Goal: Task Accomplishment & Management: Use online tool/utility

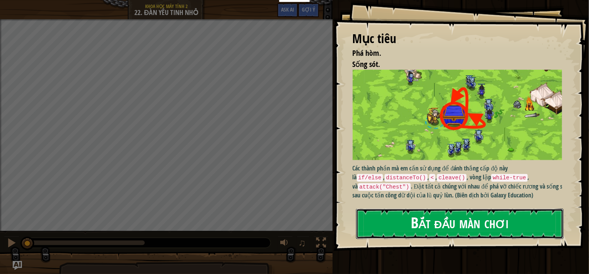
click at [408, 227] on button "Bắt đầu màn chơi" at bounding box center [459, 224] width 207 height 30
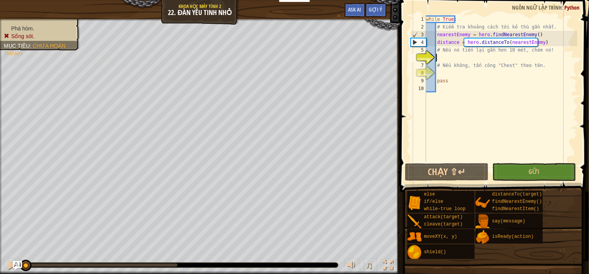
type textarea "i"
type textarea "ì"
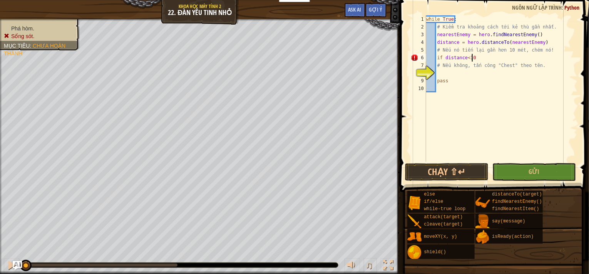
scroll to position [3, 3]
type textarea "if distance<10:"
click at [453, 71] on div "while True : # Kiểm tra khoảng cách tới kẻ thù gần nhất. nearestEnemy = hero . …" at bounding box center [500, 96] width 153 height 162
click at [481, 55] on div "while True : # Kiểm tra khoảng cách tới kẻ thù gần nhất. nearestEnemy = hero . …" at bounding box center [500, 96] width 153 height 162
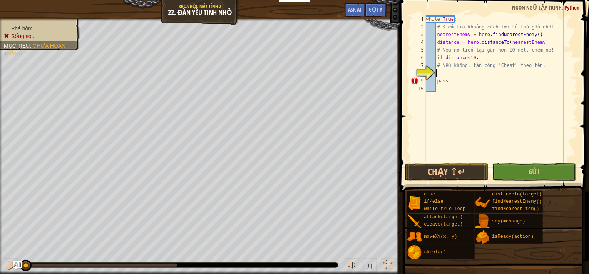
type textarea "if distance<10:"
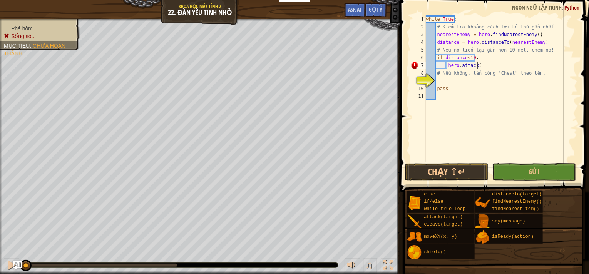
scroll to position [3, 4]
type textarea "hero.attack(enemy)"
click at [453, 84] on div "while True : # Kiểm tra khoảng cách tới kẻ thù gần nhất. nearestEnemy = hero . …" at bounding box center [500, 96] width 153 height 162
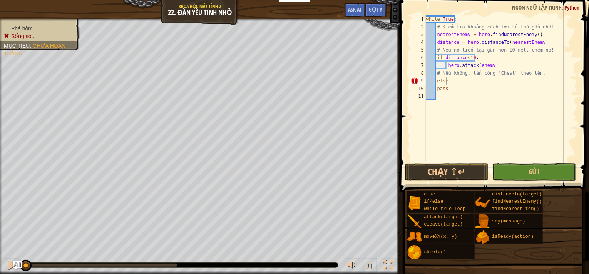
type textarea "else:"
type textarea "hero.moveXY(45,31)"
type textarea "hero.attack("Chest")"
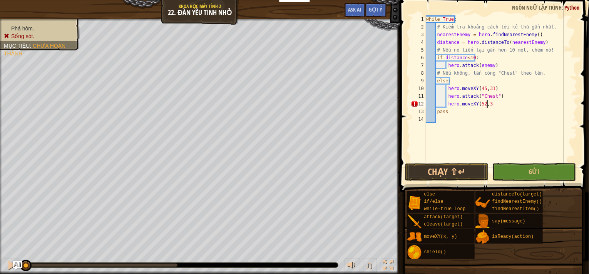
scroll to position [3, 5]
type textarea "hero.moveXY(52,38)"
click at [457, 175] on button "Chạy ⇧↵" at bounding box center [447, 172] width 84 height 18
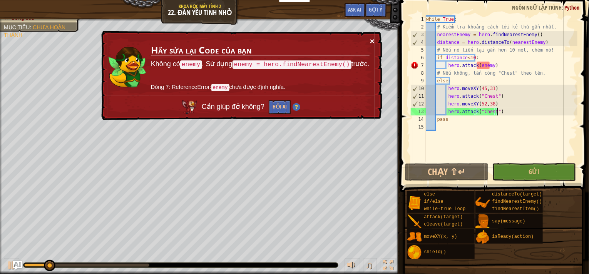
click at [373, 41] on button "×" at bounding box center [372, 41] width 5 height 8
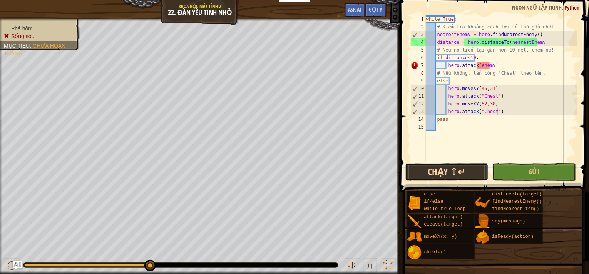
click at [460, 174] on button "Chạy ⇧↵" at bounding box center [447, 172] width 84 height 18
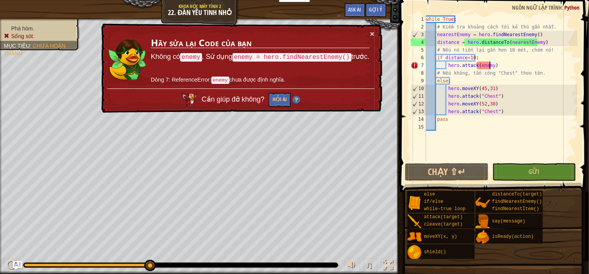
click at [490, 67] on div "while True : # Kiểm tra khoảng cách tới kẻ thù gần nhất. nearestEnemy = hero . …" at bounding box center [500, 96] width 153 height 162
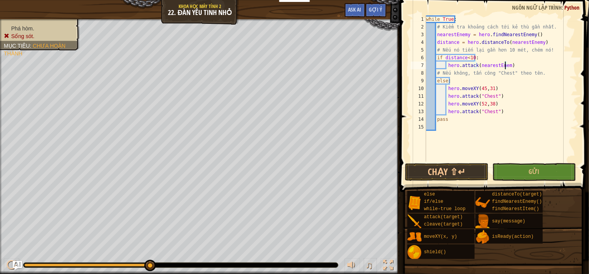
scroll to position [3, 6]
click at [457, 166] on button "Chạy ⇧↵" at bounding box center [447, 172] width 84 height 18
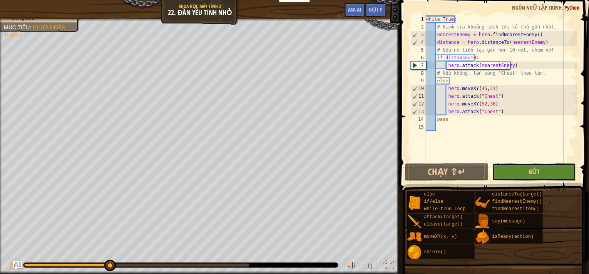
click at [531, 172] on span "Gửi" at bounding box center [533, 171] width 11 height 8
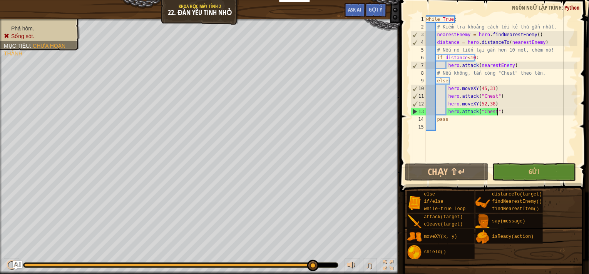
click at [497, 110] on div "while True : # Kiểm tra khoảng cách tới kẻ thù gần nhất. nearestEnemy = hero . …" at bounding box center [500, 96] width 153 height 162
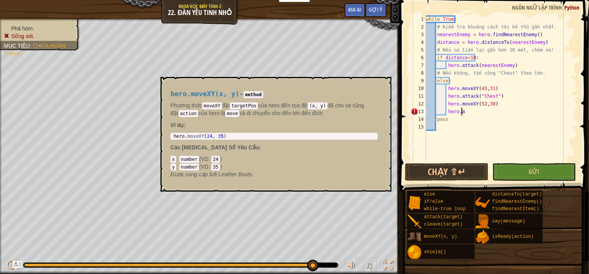
scroll to position [3, 2]
type textarea "h"
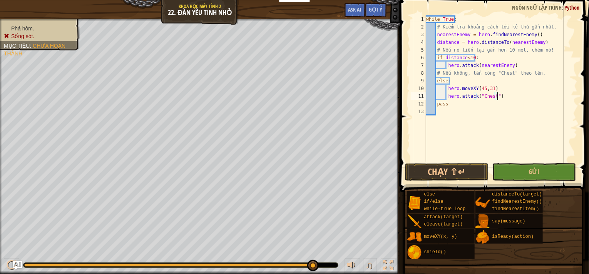
click at [494, 84] on div "while True : # Kiểm tra khoảng cách tới kẻ thù gần nhất. nearestEnemy = hero . …" at bounding box center [500, 96] width 153 height 162
click at [499, 90] on div "while True : # Kiểm tra khoảng cách tới kẻ thù gần nhất. nearestEnemy = hero . …" at bounding box center [500, 96] width 153 height 162
type textarea "h"
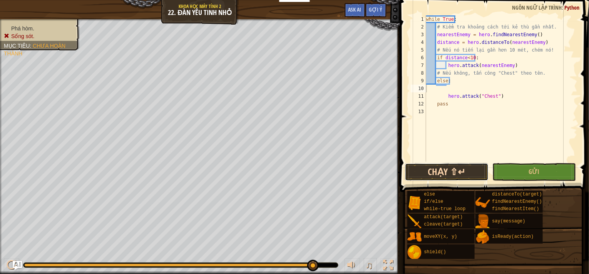
click at [468, 173] on button "Chạy ⇧↵" at bounding box center [447, 172] width 84 height 18
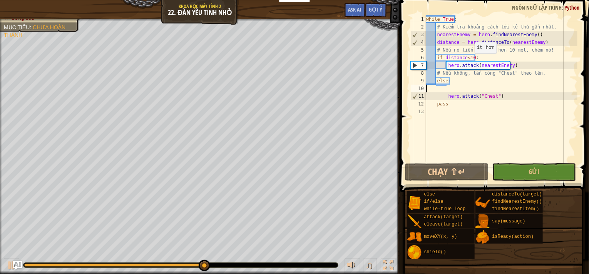
click at [471, 60] on div "while True : # Kiểm tra khoảng cách tới kẻ thù gần nhất. nearestEnemy = hero . …" at bounding box center [500, 96] width 153 height 162
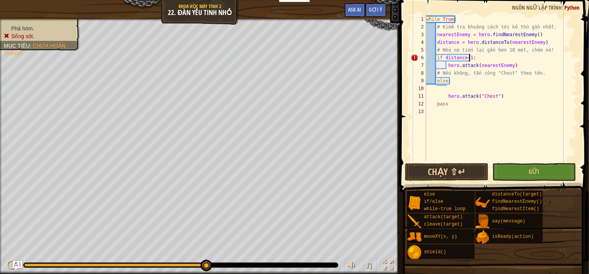
scroll to position [3, 3]
click at [454, 172] on button "Chạy ⇧↵" at bounding box center [447, 172] width 84 height 18
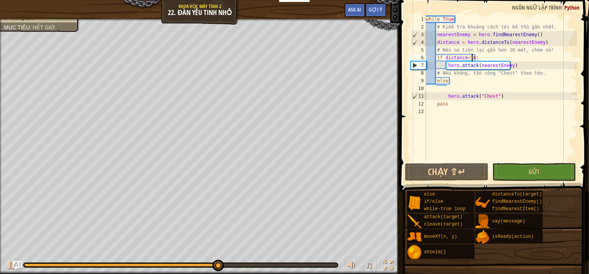
click at [446, 95] on div "while True : # Kiểm tra khoảng cách tới kẻ thù gần nhất. nearestEnemy = hero . …" at bounding box center [500, 96] width 153 height 162
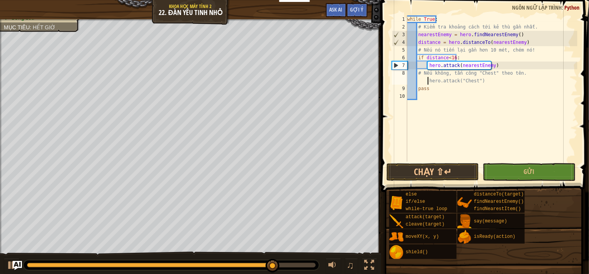
click at [523, 75] on div "while True : # Kiểm tra khoảng cách tới kẻ thù gần nhất. nearestEnemy = hero . …" at bounding box center [492, 96] width 172 height 162
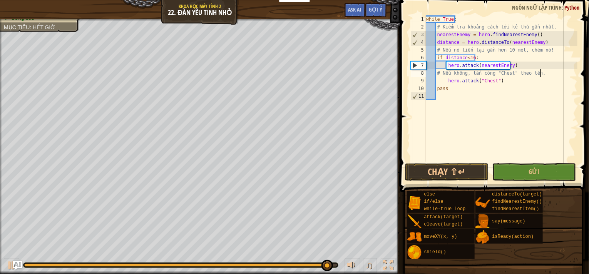
click at [541, 72] on div "while True : # Kiểm tra khoảng cách tới kẻ thù gần nhất. nearestEnemy = hero . …" at bounding box center [500, 96] width 153 height 162
type textarea "# Nếu không, tấn công "Chest" theo tên."
click at [536, 73] on div "while True : # Kiểm tra khoảng cách tới kẻ thù gần nhất. nearestEnemy = hero . …" at bounding box center [500, 96] width 153 height 162
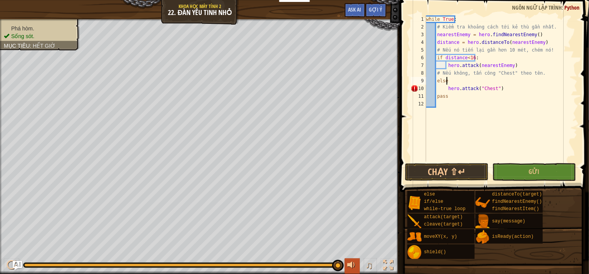
scroll to position [3, 1]
click at [454, 174] on button "Chạy ⇧↵" at bounding box center [447, 172] width 84 height 18
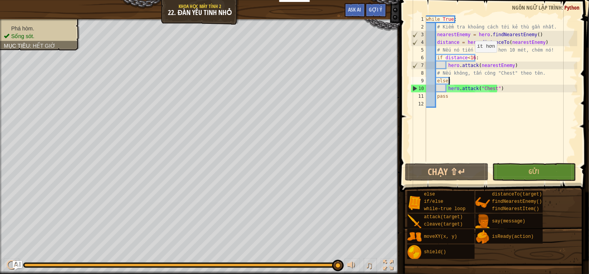
click at [471, 60] on div "while True : # Kiểm tra khoảng cách tới kẻ thù gần nhất. nearestEnemy = hero . …" at bounding box center [500, 96] width 153 height 162
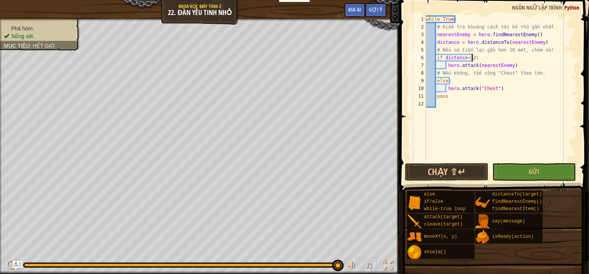
scroll to position [3, 3]
click at [419, 170] on button "Chạy ⇧↵" at bounding box center [447, 172] width 84 height 18
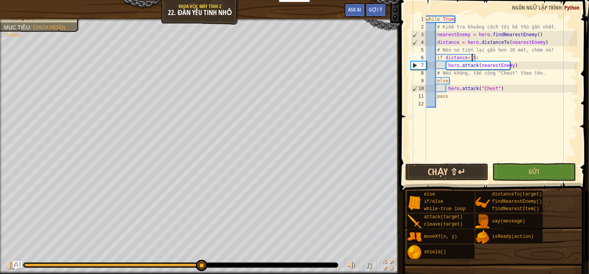
click at [424, 179] on button "Chạy ⇧↵" at bounding box center [447, 172] width 84 height 18
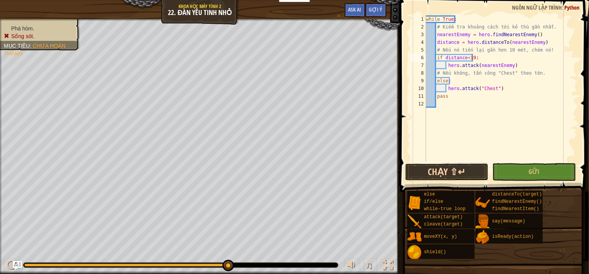
click at [462, 167] on button "Chạy ⇧↵" at bounding box center [447, 172] width 84 height 18
click at [442, 167] on button "Chạy ⇧↵" at bounding box center [447, 172] width 84 height 18
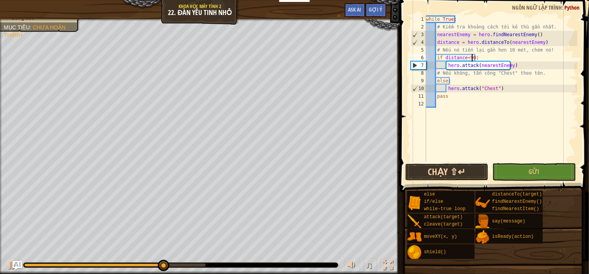
click at [440, 176] on button "Chạy ⇧↵" at bounding box center [447, 172] width 84 height 18
click at [460, 172] on button "Chạy ⇧↵" at bounding box center [447, 172] width 84 height 18
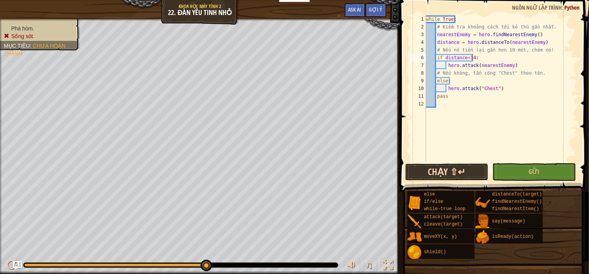
click at [448, 174] on button "Chạy ⇧↵" at bounding box center [447, 172] width 84 height 18
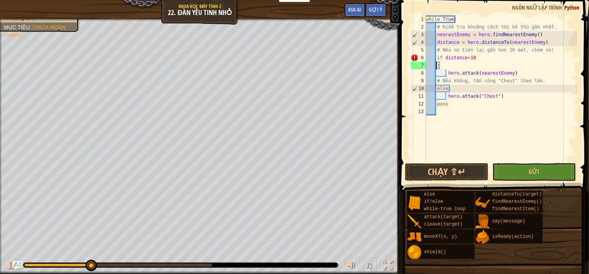
scroll to position [3, 0]
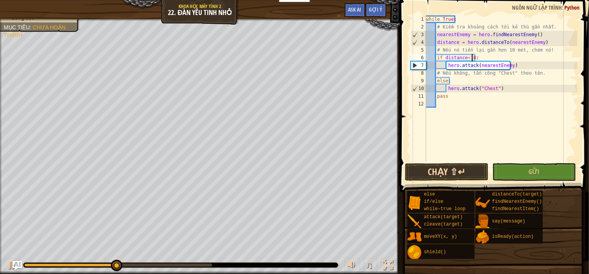
type textarea "if distance<18:"
click at [463, 166] on button "Chạy ⇧↵" at bounding box center [447, 172] width 84 height 18
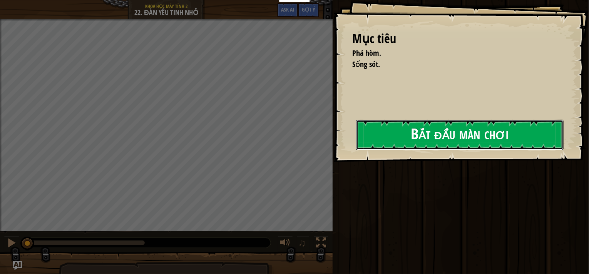
click at [356, 143] on button "Bắt đầu màn chơi" at bounding box center [459, 135] width 207 height 30
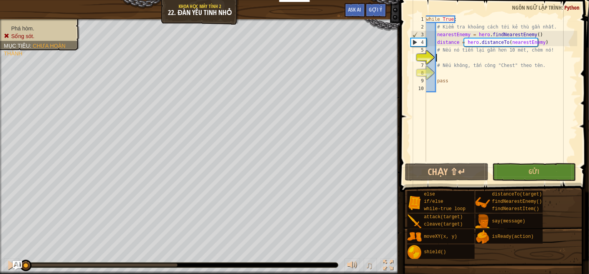
type textarea "i"
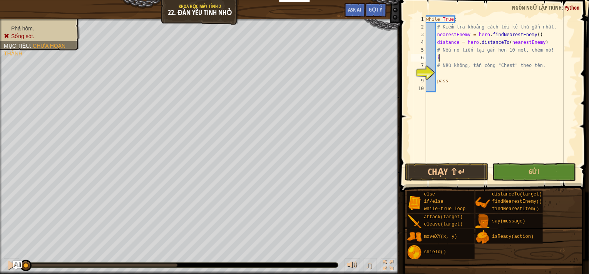
type textarea "ì"
type textarea "if distance<10:"
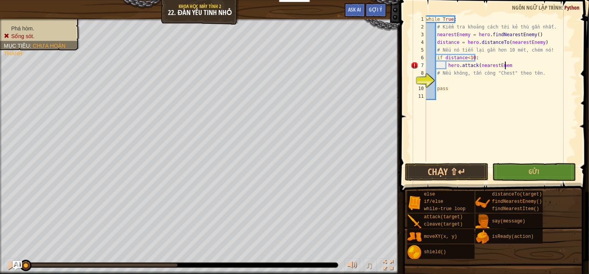
scroll to position [3, 6]
type textarea "hero.attack(nearestEnemy)"
click at [462, 80] on div "while True : # Kiểm tra khoảng cách tới kẻ thù gần nhất. nearestEnemy = hero . …" at bounding box center [500, 96] width 153 height 162
click at [452, 92] on div "while True : # Kiểm tra khoảng cách tới kẻ thù gần nhất. nearestEnemy = hero . …" at bounding box center [500, 96] width 153 height 162
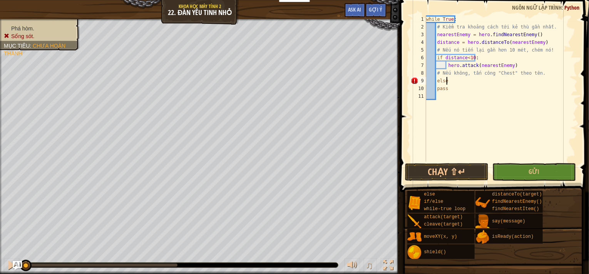
type textarea "pass"
click at [445, 96] on div "while True : # Kiểm tra khoảng cách tới kẻ thù gần nhất. nearestEnemy = hero . …" at bounding box center [500, 96] width 153 height 162
click at [449, 91] on div "while True : # Kiểm tra khoảng cách tới kẻ thù gần nhất. nearestEnemy = hero . …" at bounding box center [500, 96] width 153 height 162
type textarea "pass"
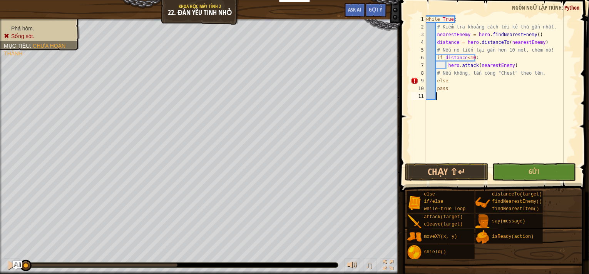
click at [441, 97] on div "while True : # Kiểm tra khoảng cách tới kẻ thù gần nhất. nearestEnemy = hero . …" at bounding box center [500, 96] width 153 height 162
click at [448, 82] on div "while True : # Kiểm tra khoảng cách tới kẻ thù gần nhất. nearestEnemy = hero . …" at bounding box center [500, 96] width 153 height 162
click at [445, 89] on div "while True : # Kiểm tra khoảng cách tới kẻ thù gần nhất. nearestEnemy = hero . …" at bounding box center [500, 96] width 153 height 162
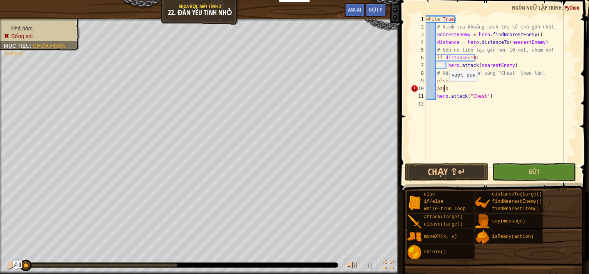
click at [446, 89] on div "while True : # Kiểm tra khoảng cách tới kẻ thù gần nhất. nearestEnemy = hero . …" at bounding box center [500, 96] width 153 height 162
type textarea "p"
click at [436, 98] on div "while True : # Kiểm tra khoảng cách tới kẻ thù gần nhất. nearestEnemy = hero . …" at bounding box center [500, 96] width 153 height 162
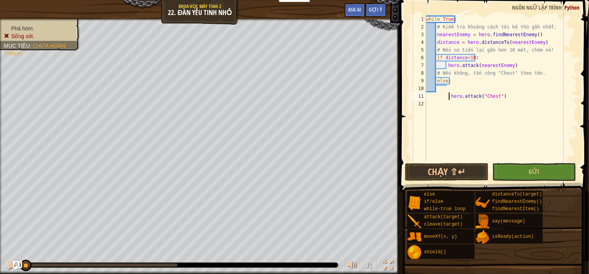
type textarea "hero.attack("Chest")"
click at [437, 89] on div "while True : # Kiểm tra khoảng cách tới kẻ thù gần nhất. nearestEnemy = hero . …" at bounding box center [500, 96] width 153 height 162
drag, startPoint x: 436, startPoint y: 89, endPoint x: 445, endPoint y: 99, distance: 12.8
click at [437, 90] on div "while True : # Kiểm tra khoảng cách tới kẻ thù gần nhất. nearestEnemy = hero . …" at bounding box center [500, 96] width 153 height 162
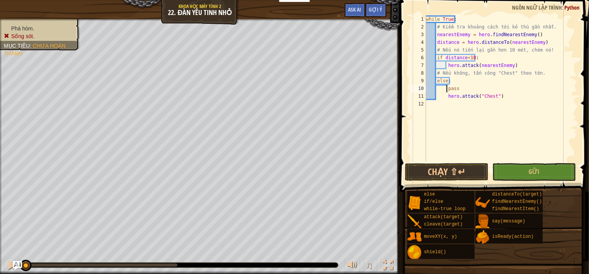
click at [455, 82] on div "while True : # Kiểm tra khoảng cách tới kẻ thù gần nhất. nearestEnemy = hero . …" at bounding box center [500, 96] width 153 height 162
type textarea "else:"
click at [461, 167] on button "Chạy ⇧↵" at bounding box center [447, 172] width 84 height 18
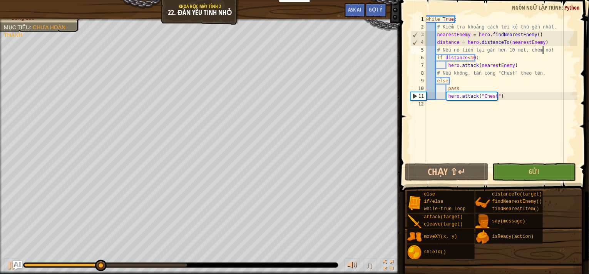
click at [548, 48] on div "while True : # Kiểm tra khoảng cách tới kẻ thù gần nhất. nearestEnemy = hero . …" at bounding box center [500, 96] width 153 height 162
type textarea "# Nếu nó tiến lại gần hơn 10 mét, chém nó!"
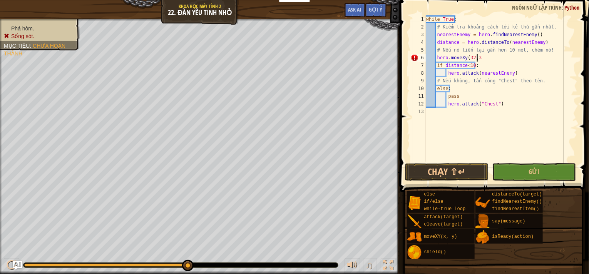
scroll to position [3, 4]
click at [434, 166] on button "Chạy ⇧↵" at bounding box center [447, 172] width 84 height 18
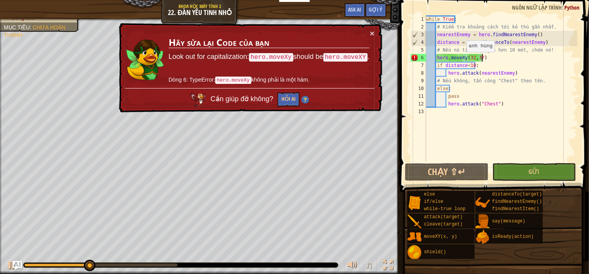
click at [463, 60] on div "while True : # Kiểm tra khoảng cách tới kẻ thù gần nhất. nearestEnemy = hero . …" at bounding box center [500, 96] width 153 height 162
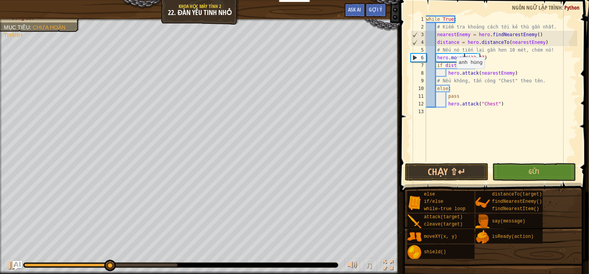
scroll to position [3, 3]
click at [461, 164] on div "hero.moveXY(32,37) 1 2 3 4 5 6 7 8 9 10 11 12 13 while True : # Kiểm tra khoảng…" at bounding box center [493, 111] width 191 height 215
click at [460, 164] on button "Chạy ⇧↵" at bounding box center [447, 172] width 84 height 18
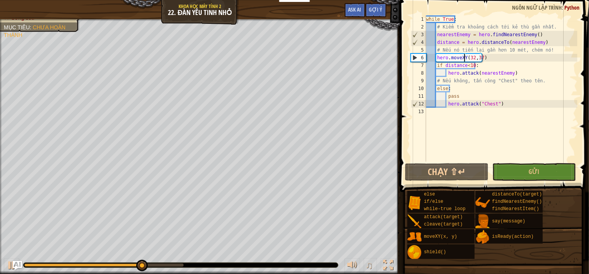
click at [485, 58] on div "while True : # Kiểm tra khoảng cách tới kẻ thù gần nhất. nearestEnemy = hero . …" at bounding box center [500, 96] width 153 height 162
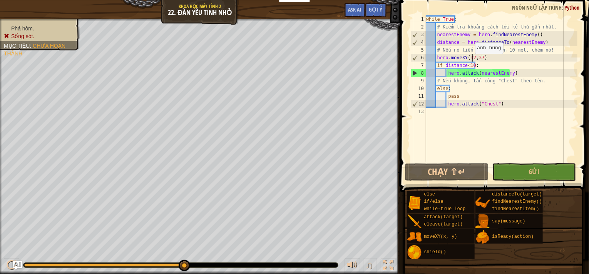
click at [471, 61] on div "while True : # Kiểm tra khoảng cách tới kẻ thù gần nhất. nearestEnemy = hero . …" at bounding box center [500, 96] width 153 height 162
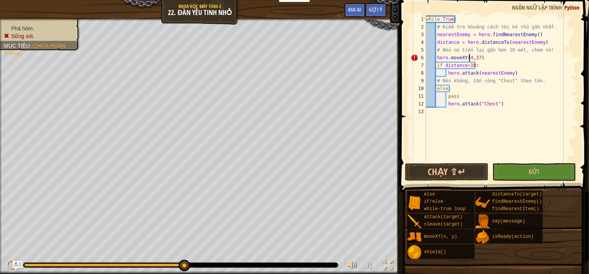
scroll to position [3, 3]
click at [479, 59] on div "while True : # Kiểm tra khoảng cách tới kẻ thù gần nhất. nearestEnemy = hero . …" at bounding box center [500, 96] width 153 height 162
type textarea "hero.moveXY(45,26)"
click at [446, 169] on button "Chạy ⇧↵" at bounding box center [447, 172] width 84 height 18
